Goal: Information Seeking & Learning: Learn about a topic

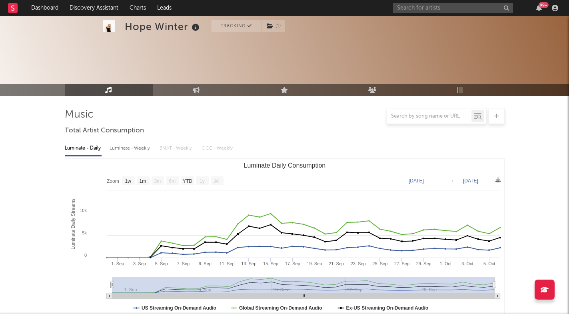
select select "1w"
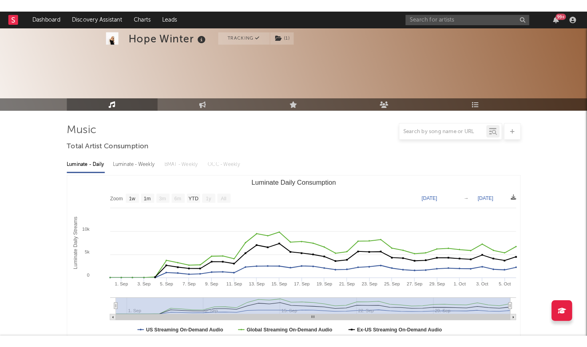
scroll to position [208, 0]
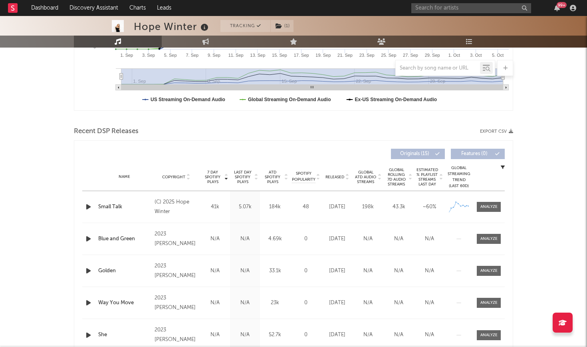
click at [18, 10] on div at bounding box center [17, 8] width 18 height 16
click at [13, 10] on icon at bounding box center [12, 7] width 3 height 5
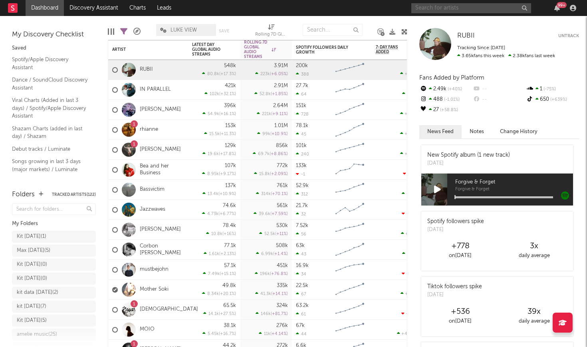
click at [432, 7] on input "text" at bounding box center [472, 8] width 120 height 10
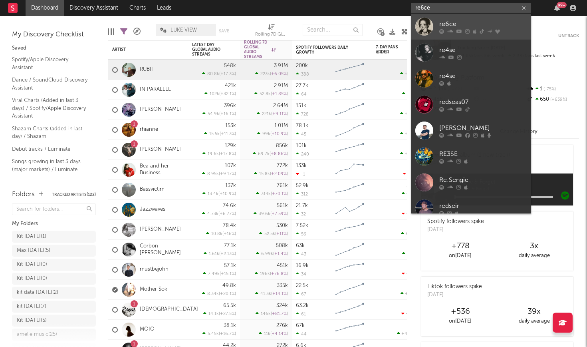
type input "re6ce"
click at [446, 22] on div "re6ce" at bounding box center [484, 24] width 88 height 10
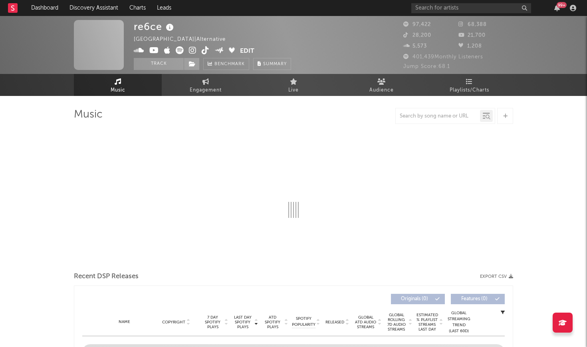
select select "6m"
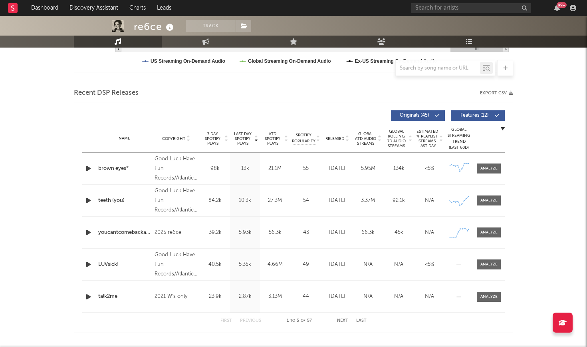
scroll to position [257, 0]
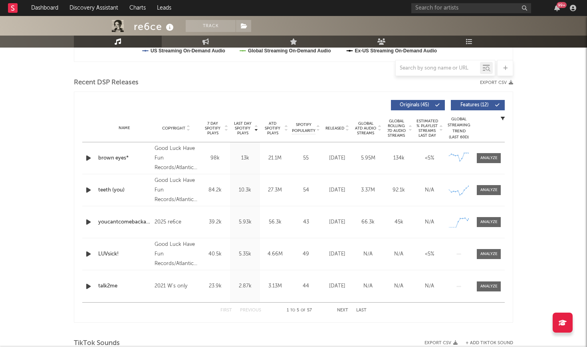
click at [225, 131] on icon at bounding box center [226, 129] width 4 height 3
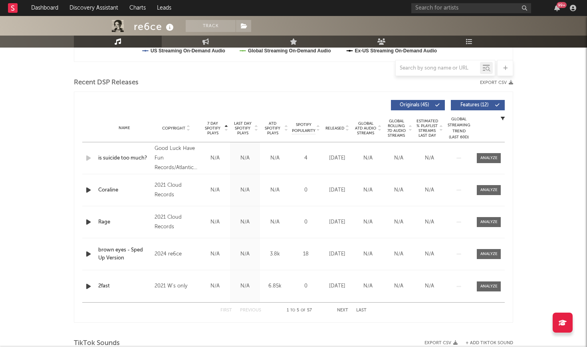
click at [223, 133] on div at bounding box center [225, 128] width 5 height 14
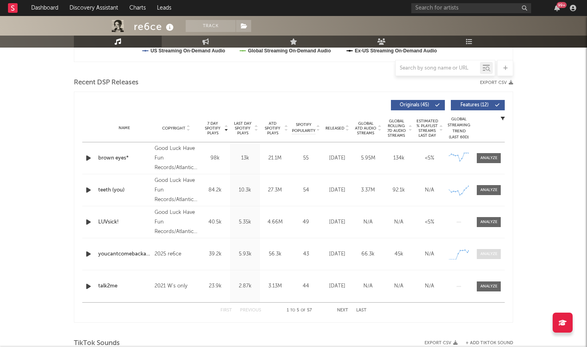
click at [488, 254] on div at bounding box center [489, 254] width 17 height 6
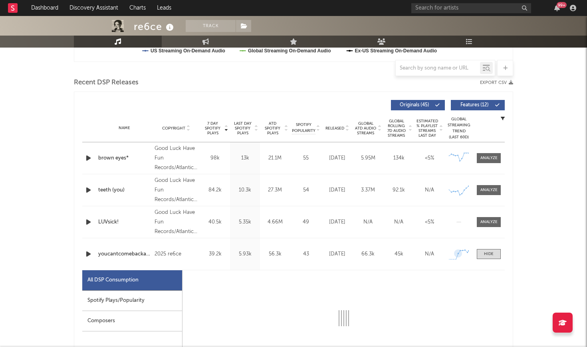
select select "1w"
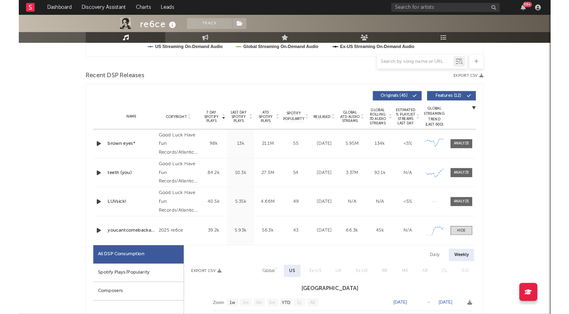
scroll to position [266, 0]
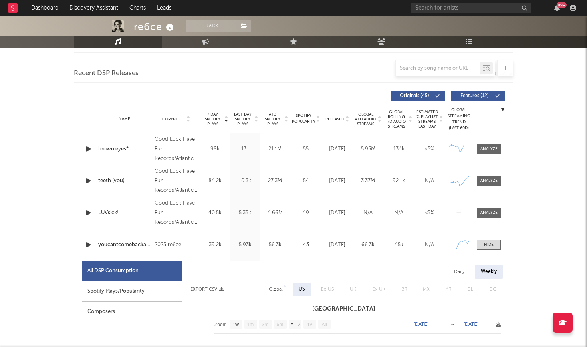
click at [312, 79] on div "Recent DSP Releases Export CSV" at bounding box center [294, 74] width 440 height 14
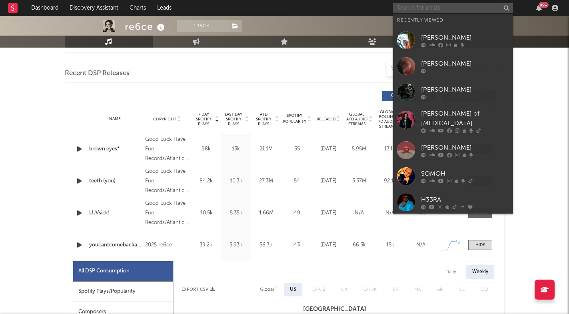
click at [450, 8] on input "text" at bounding box center [453, 8] width 120 height 10
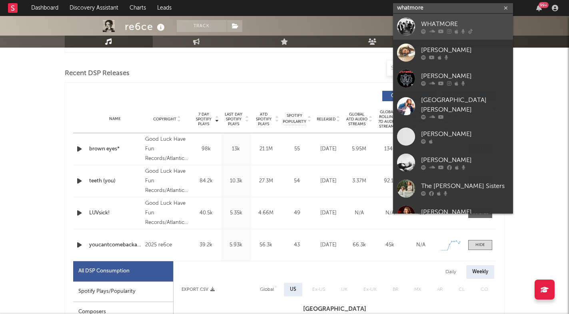
type input "whatmore"
click at [470, 26] on div "WHATMORE" at bounding box center [465, 24] width 88 height 10
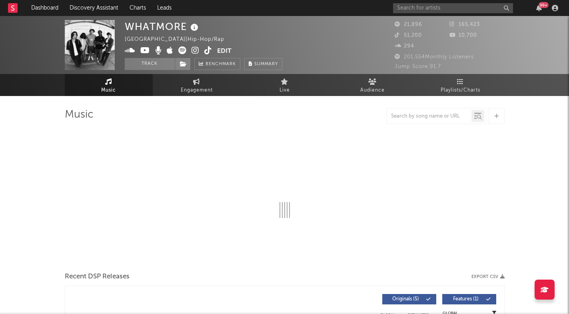
select select "1w"
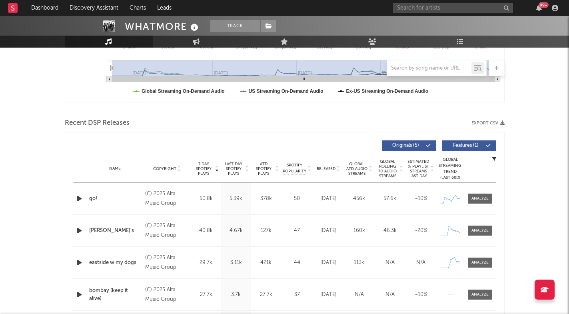
scroll to position [221, 0]
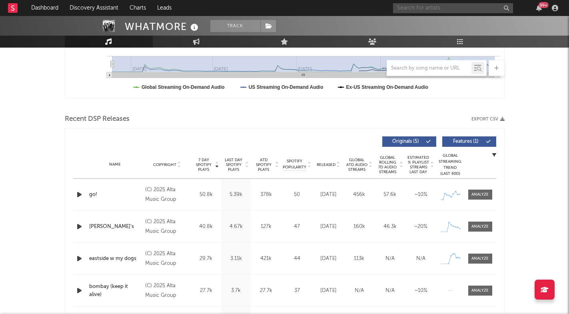
drag, startPoint x: 358, startPoint y: 15, endPoint x: 426, endPoint y: 10, distance: 68.6
click at [426, 10] on input "text" at bounding box center [453, 8] width 120 height 10
click at [448, 6] on input "[PERSON_NAME]" at bounding box center [453, 8] width 120 height 10
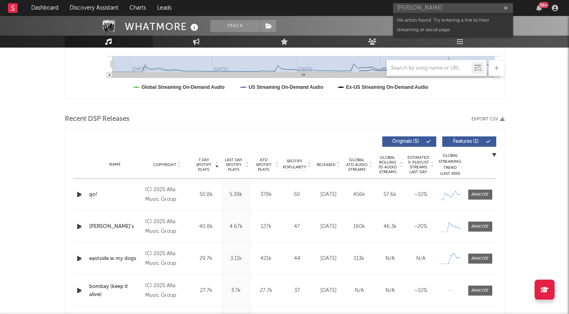
click at [448, 6] on input "[PERSON_NAME]" at bounding box center [453, 8] width 120 height 10
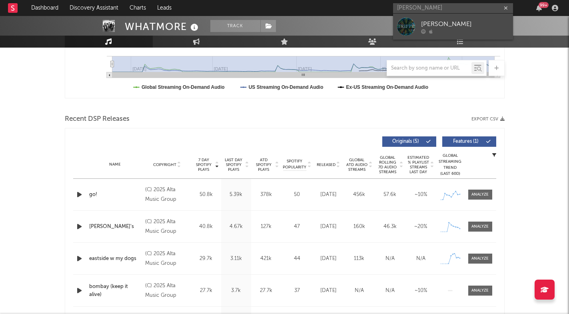
type input "[PERSON_NAME]"
click at [458, 25] on div "[PERSON_NAME]" at bounding box center [465, 24] width 88 height 10
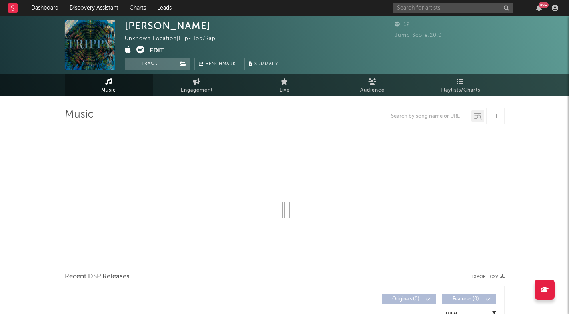
select select "1w"
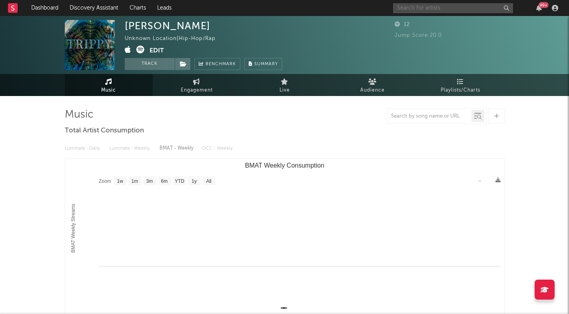
click at [470, 13] on div "99 +" at bounding box center [477, 8] width 168 height 16
paste input "[URL][DOMAIN_NAME]"
type input "[URL][DOMAIN_NAME]"
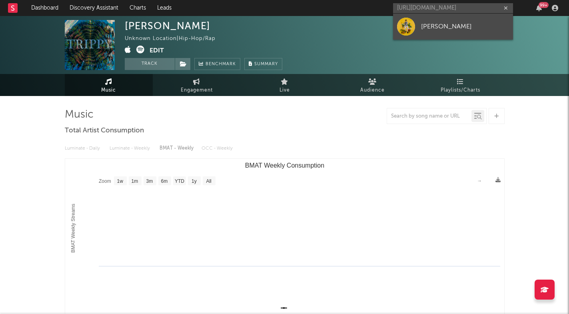
click at [458, 24] on div "[PERSON_NAME]" at bounding box center [465, 27] width 88 height 10
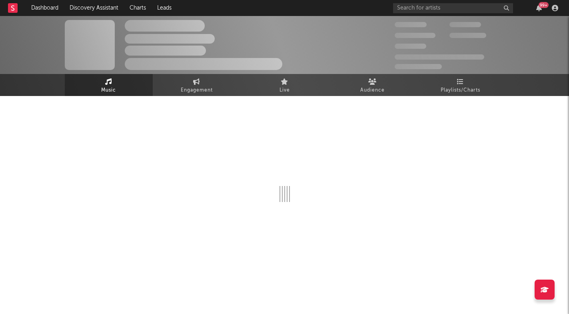
select select "1w"
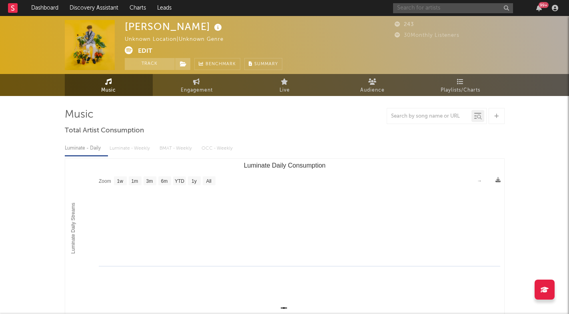
click at [444, 10] on input "text" at bounding box center [453, 8] width 120 height 10
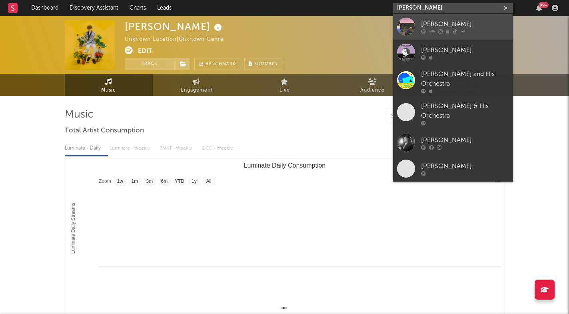
type input "[PERSON_NAME]"
click at [467, 22] on div "[PERSON_NAME]" at bounding box center [465, 24] width 88 height 10
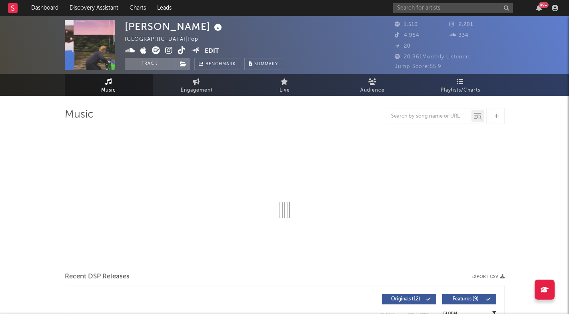
select select "6m"
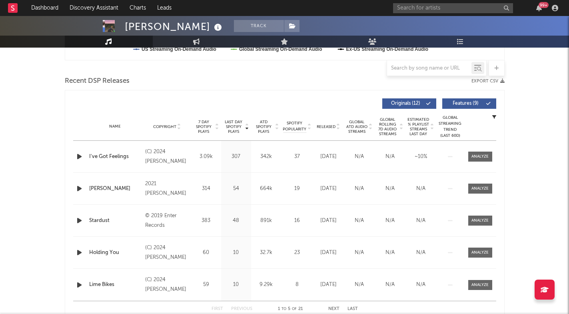
scroll to position [271, 0]
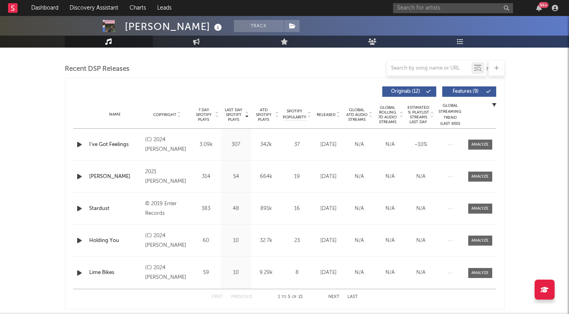
click at [340, 113] on div "Released" at bounding box center [328, 115] width 27 height 6
click at [220, 113] on div "7 Day Spotify Plays" at bounding box center [206, 115] width 30 height 14
click at [215, 113] on icon at bounding box center [217, 113] width 4 height 3
click at [75, 142] on icon "button" at bounding box center [79, 144] width 8 height 10
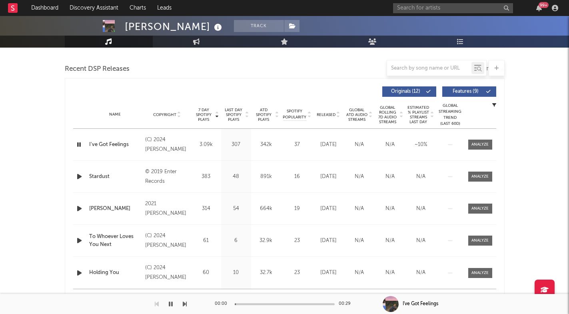
click at [78, 143] on icon "button" at bounding box center [79, 144] width 8 height 10
drag, startPoint x: 419, startPoint y: 7, endPoint x: 82, endPoint y: 146, distance: 365.2
click at [82, 146] on icon "button" at bounding box center [79, 144] width 8 height 10
click at [338, 116] on icon at bounding box center [338, 116] width 4 height 3
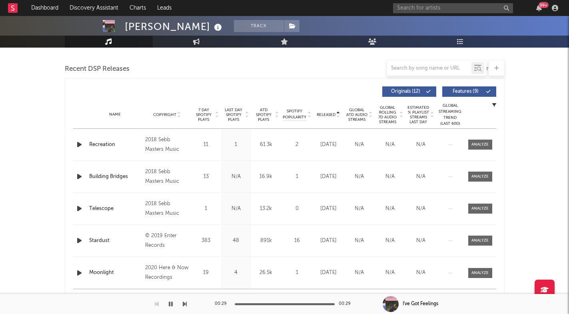
click at [338, 115] on icon at bounding box center [338, 116] width 4 height 3
click at [215, 111] on div at bounding box center [216, 115] width 5 height 14
click at [78, 146] on icon "button" at bounding box center [79, 144] width 8 height 10
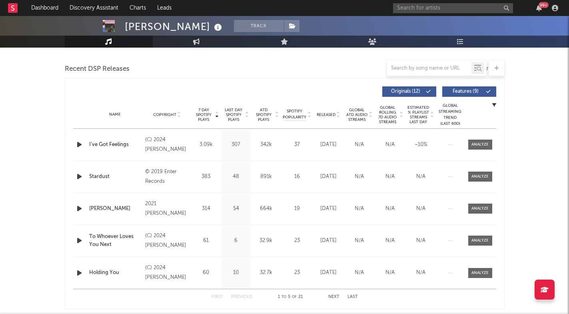
click at [78, 146] on icon "button" at bounding box center [79, 144] width 8 height 10
click at [80, 146] on icon "button" at bounding box center [79, 144] width 8 height 10
click at [486, 7] on input "text" at bounding box center [453, 8] width 120 height 10
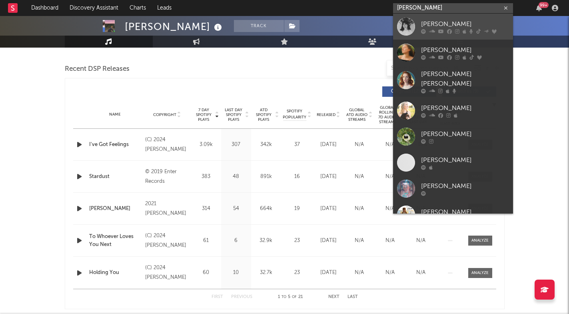
type input "[PERSON_NAME]"
click at [477, 18] on link "[PERSON_NAME]" at bounding box center [453, 27] width 120 height 26
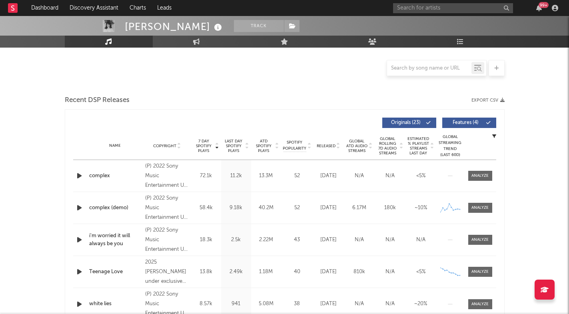
scroll to position [187, 0]
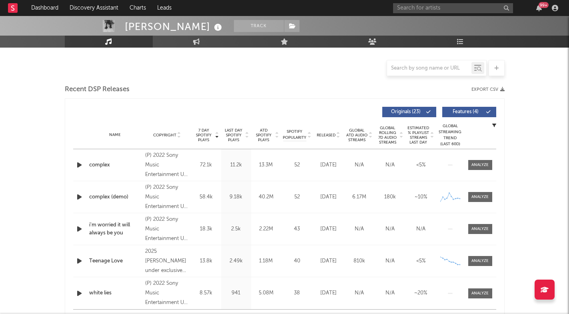
select select "6m"
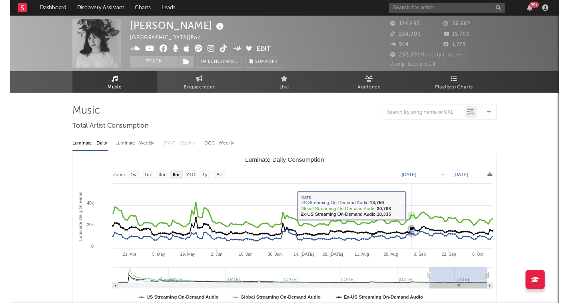
scroll to position [0, 0]
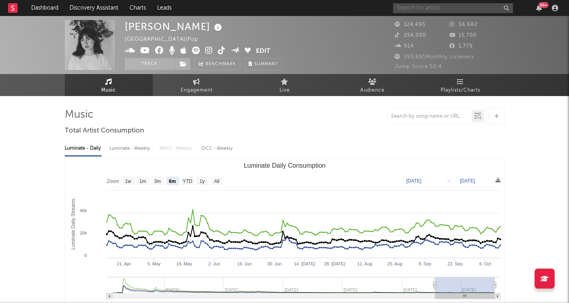
click at [420, 9] on input "text" at bounding box center [453, 8] width 120 height 10
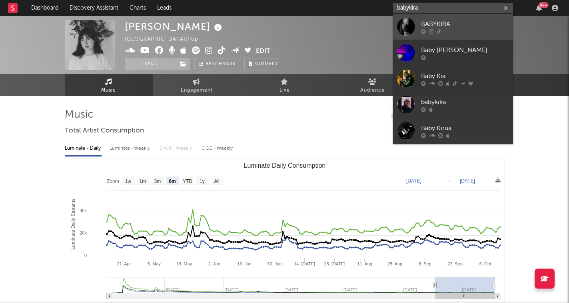
type input "babykira"
click at [435, 24] on div "BABYKIRA" at bounding box center [465, 24] width 88 height 10
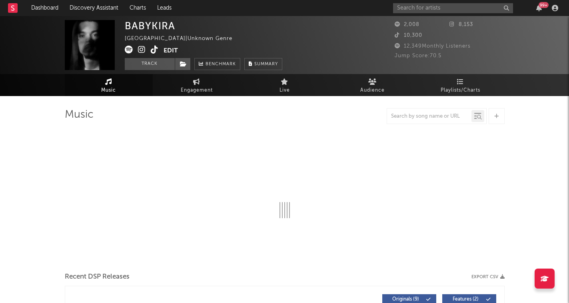
select select "1w"
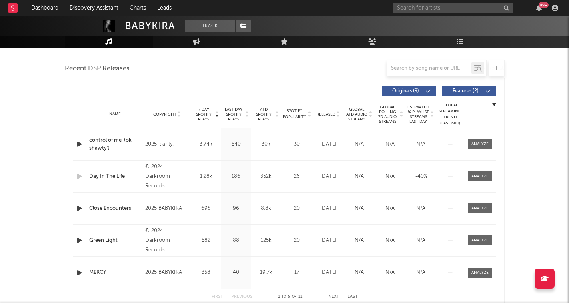
scroll to position [279, 0]
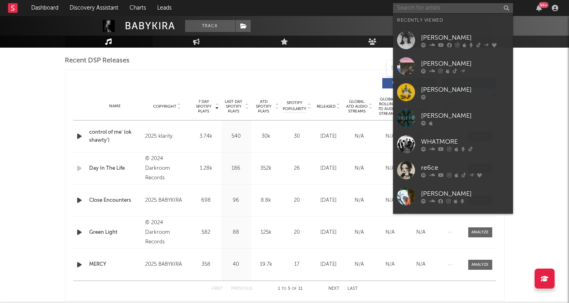
click at [430, 8] on input "text" at bounding box center [453, 8] width 120 height 10
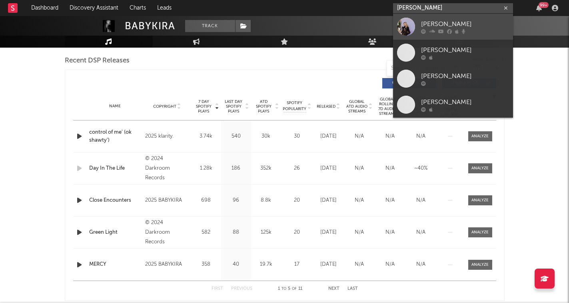
type input "[PERSON_NAME]"
click at [452, 23] on div "[PERSON_NAME]" at bounding box center [465, 24] width 88 height 10
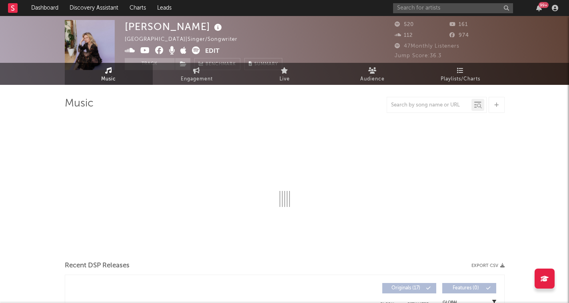
select select "1w"
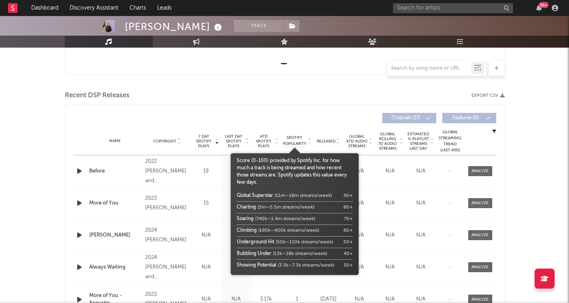
scroll to position [246, 0]
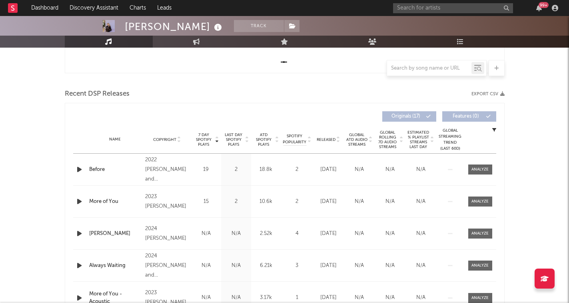
click at [214, 139] on div at bounding box center [216, 139] width 5 height 14
click at [177, 139] on icon at bounding box center [179, 140] width 4 height 3
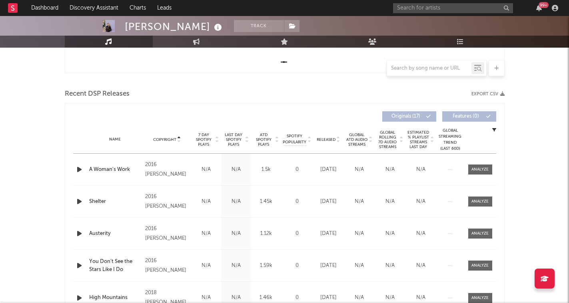
click at [367, 139] on span "Global ATD Audio Streams" at bounding box center [357, 139] width 22 height 14
click at [319, 136] on div "Released" at bounding box center [328, 139] width 27 height 6
click at [330, 138] on span "Released" at bounding box center [326, 139] width 19 height 5
click at [449, 11] on input "text" at bounding box center [453, 8] width 120 height 10
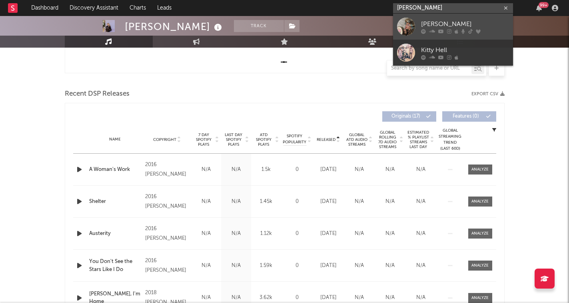
type input "[PERSON_NAME]"
click at [465, 24] on div "[PERSON_NAME]" at bounding box center [465, 24] width 88 height 10
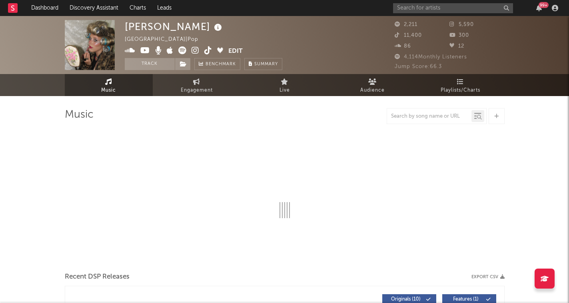
select select "6m"
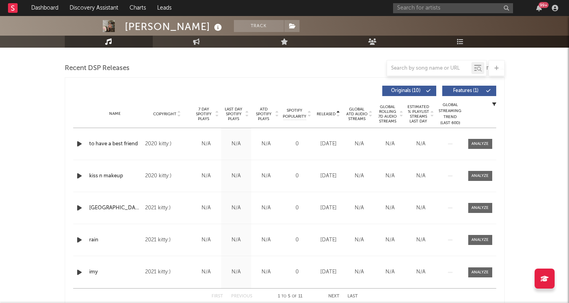
scroll to position [267, 0]
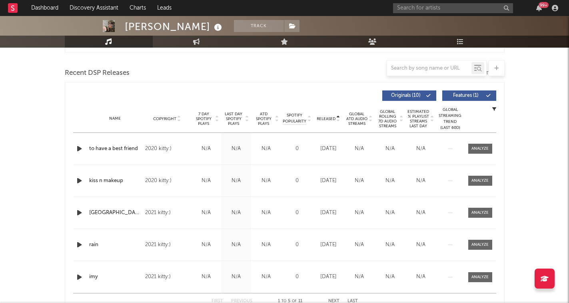
click at [208, 115] on span "7 Day Spotify Plays" at bounding box center [203, 119] width 21 height 14
click at [217, 116] on icon at bounding box center [217, 116] width 4 height 3
click at [80, 149] on icon "button" at bounding box center [79, 148] width 8 height 10
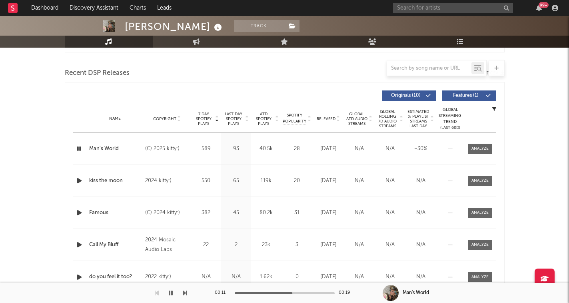
click at [168, 293] on button "button" at bounding box center [171, 293] width 8 height 20
